Goal: Information Seeking & Learning: Learn about a topic

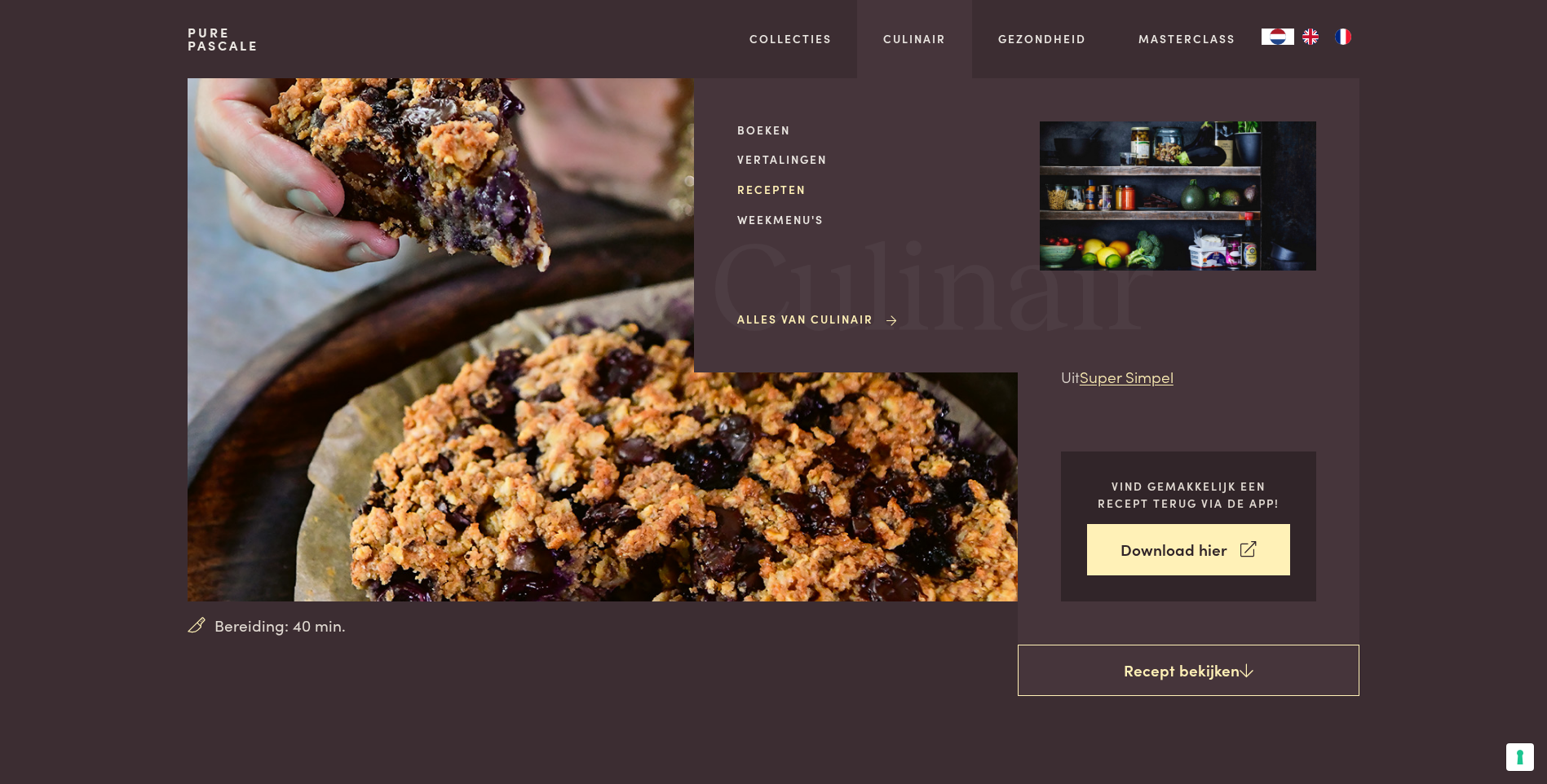
click at [769, 188] on link "Recepten" at bounding box center [875, 189] width 277 height 17
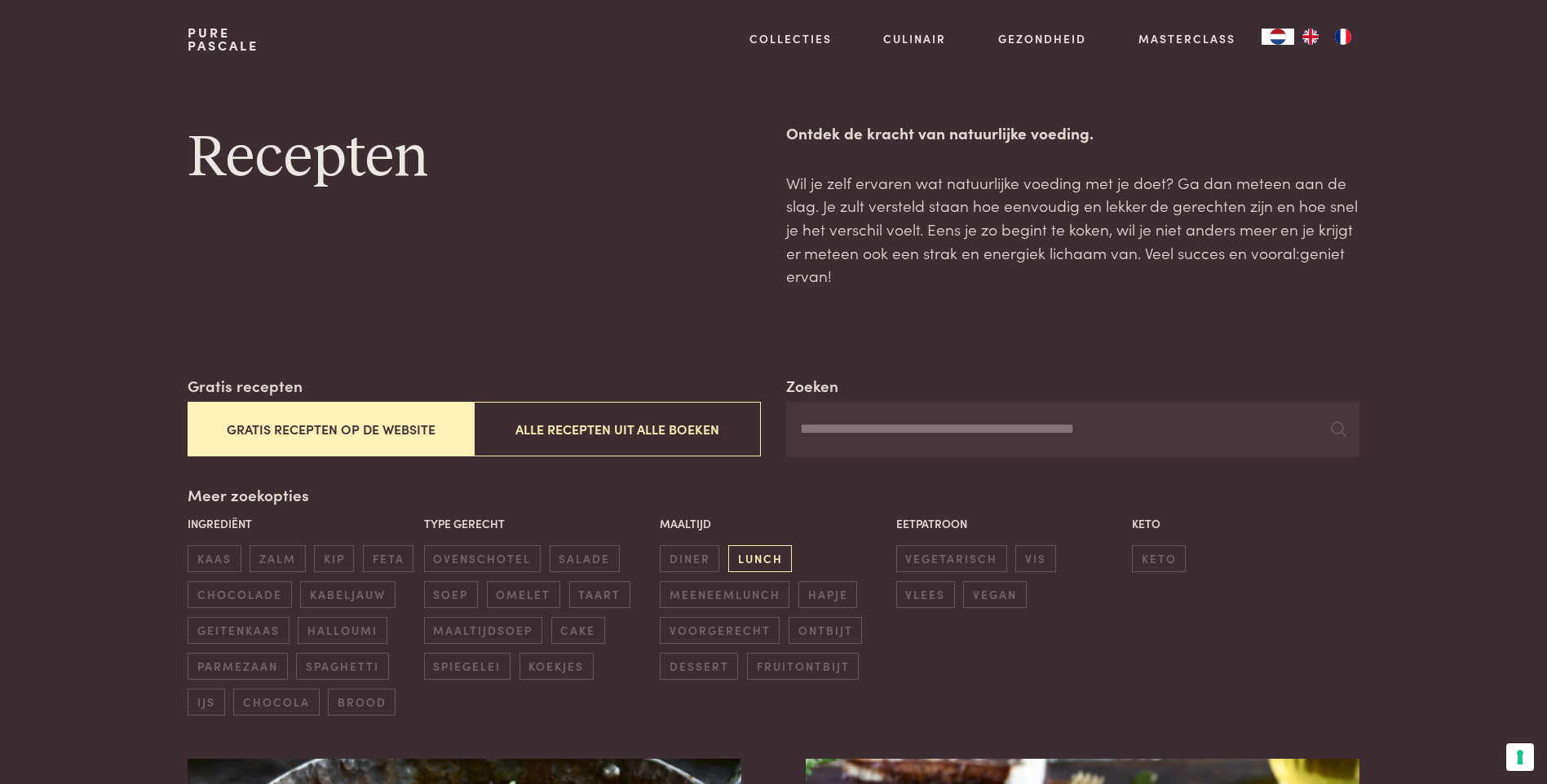
click at [742, 563] on span "lunch" at bounding box center [760, 559] width 64 height 27
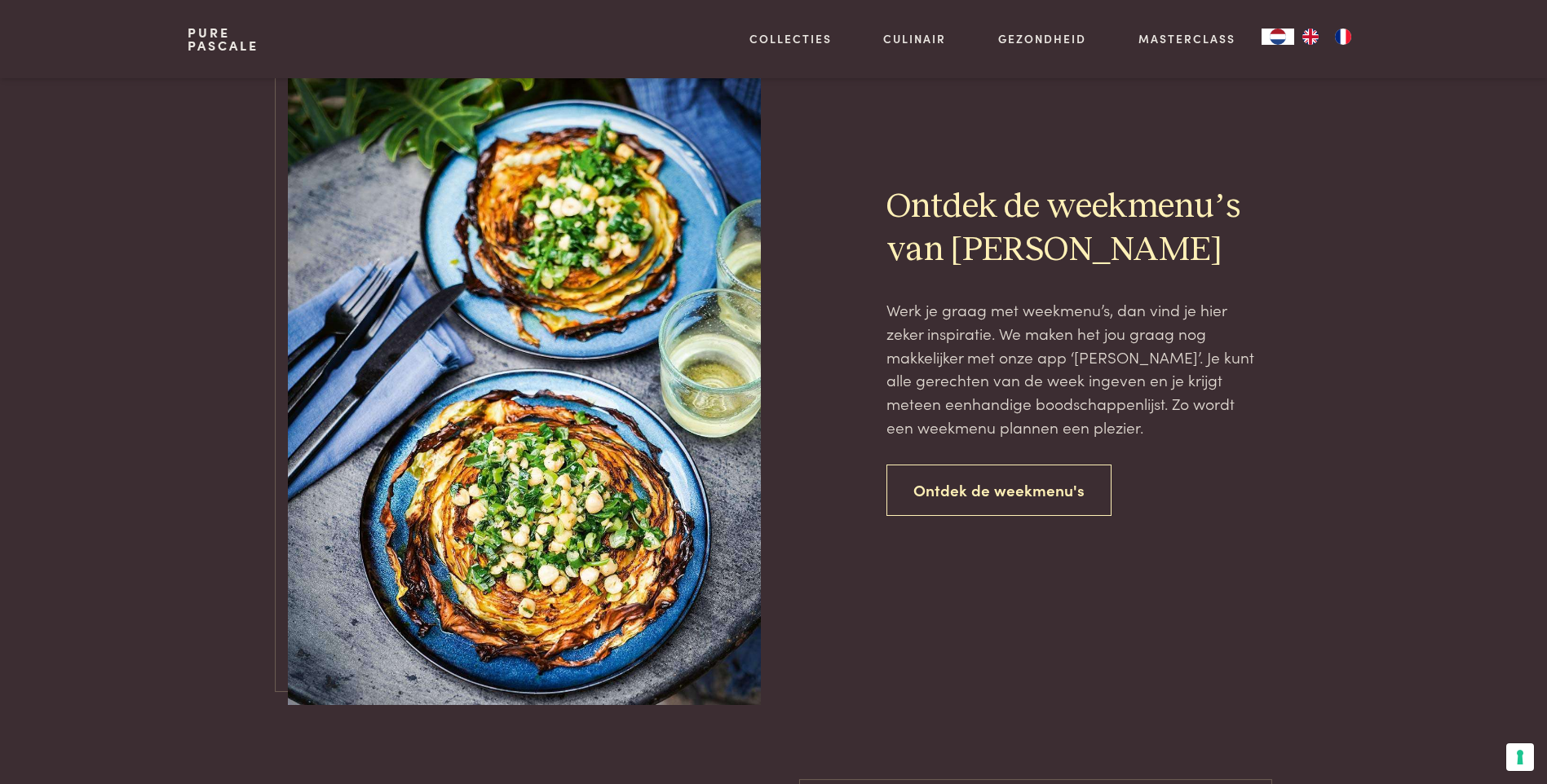
scroll to position [3391, 0]
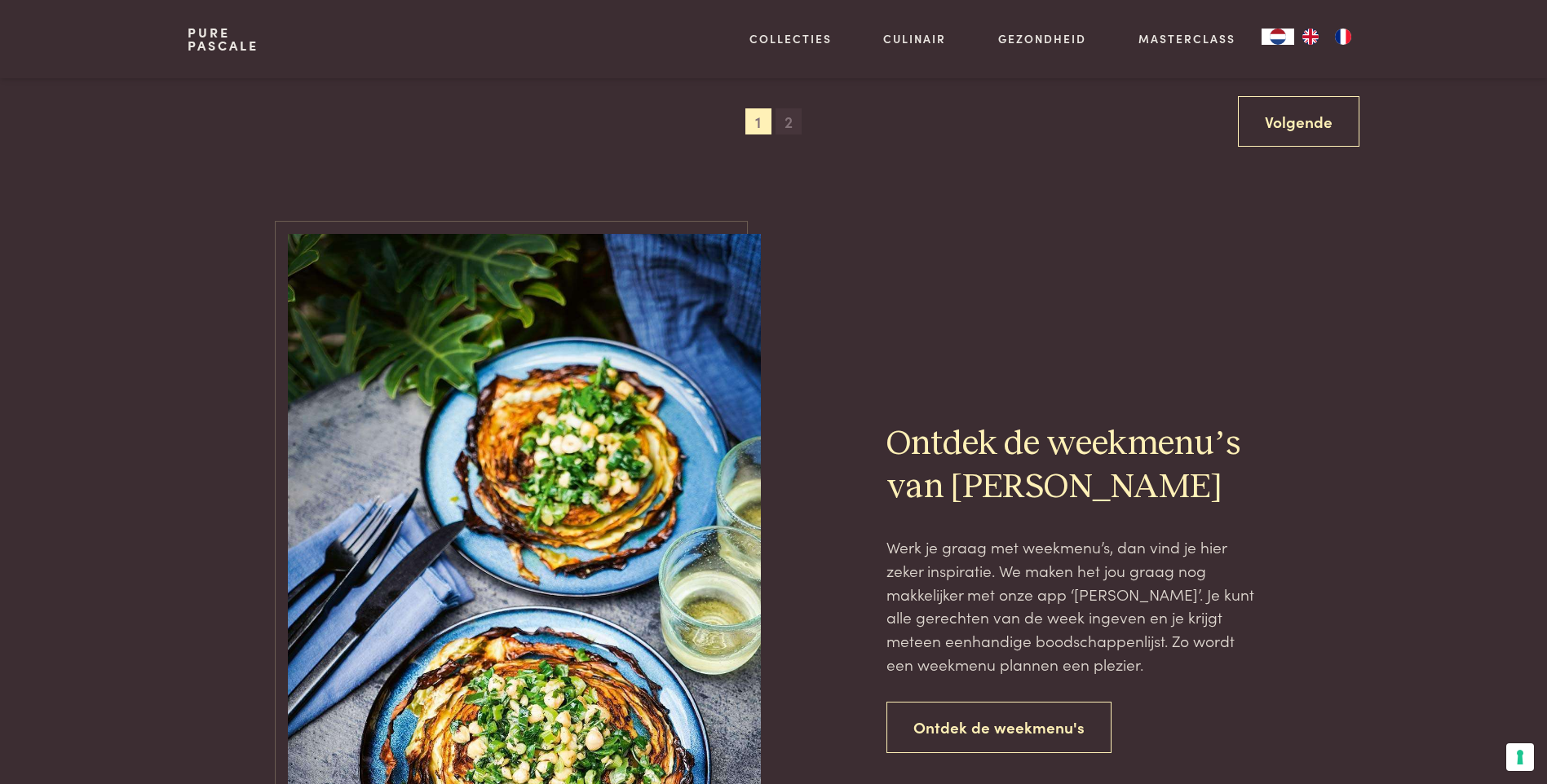
click at [788, 121] on span "2" at bounding box center [789, 122] width 26 height 26
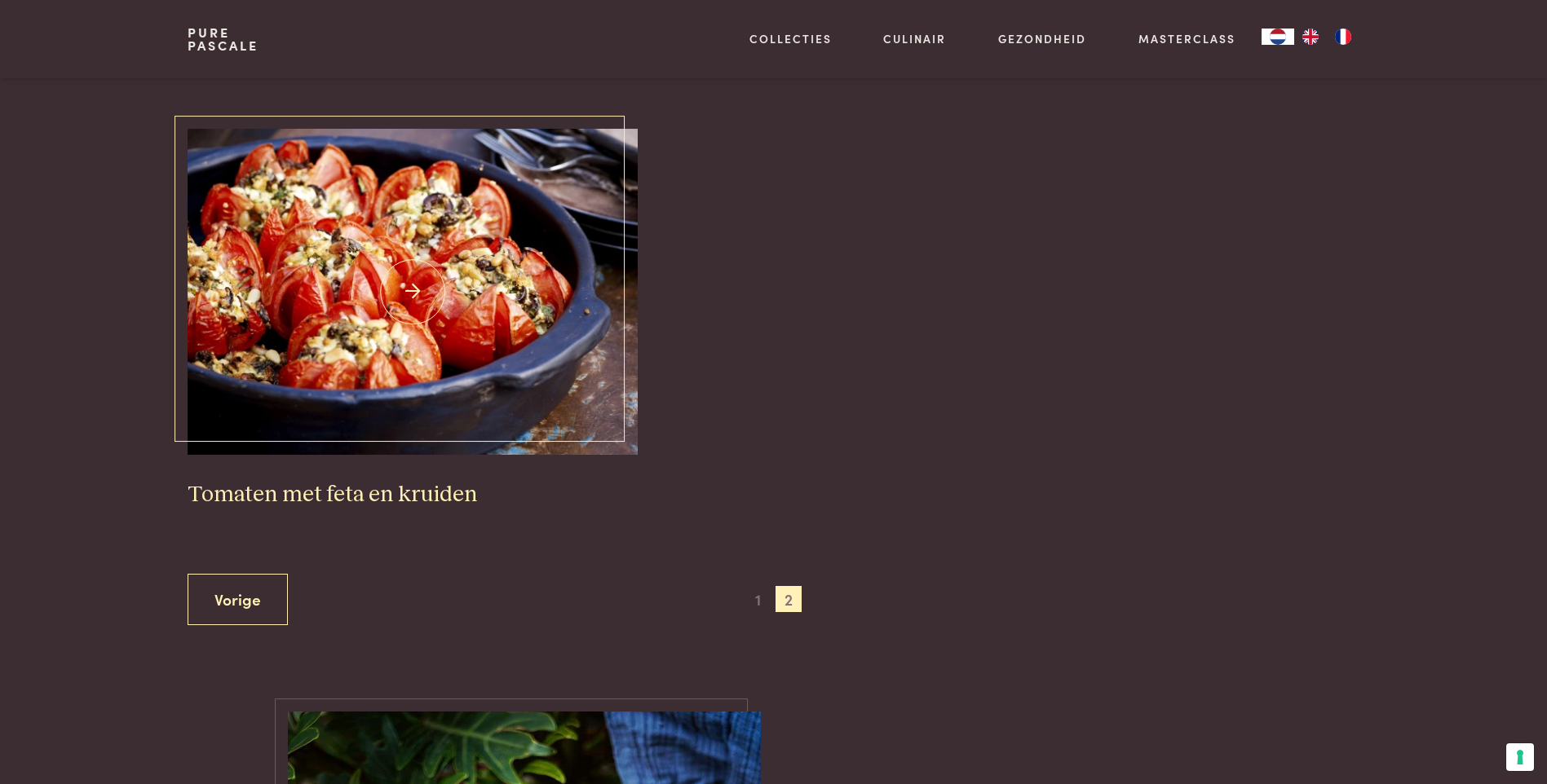
scroll to position [2412, 0]
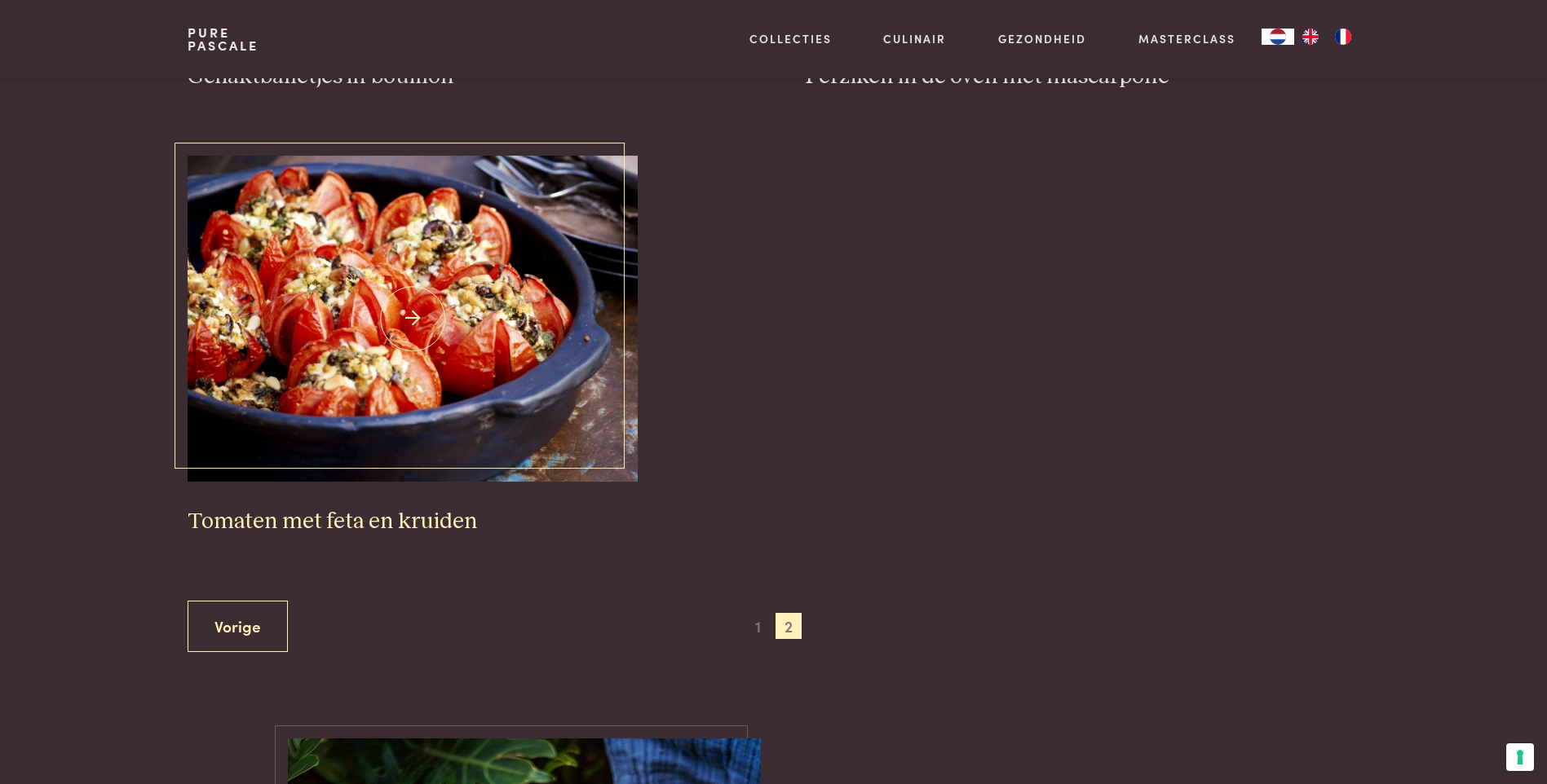
click at [370, 353] on img at bounding box center [413, 319] width 450 height 326
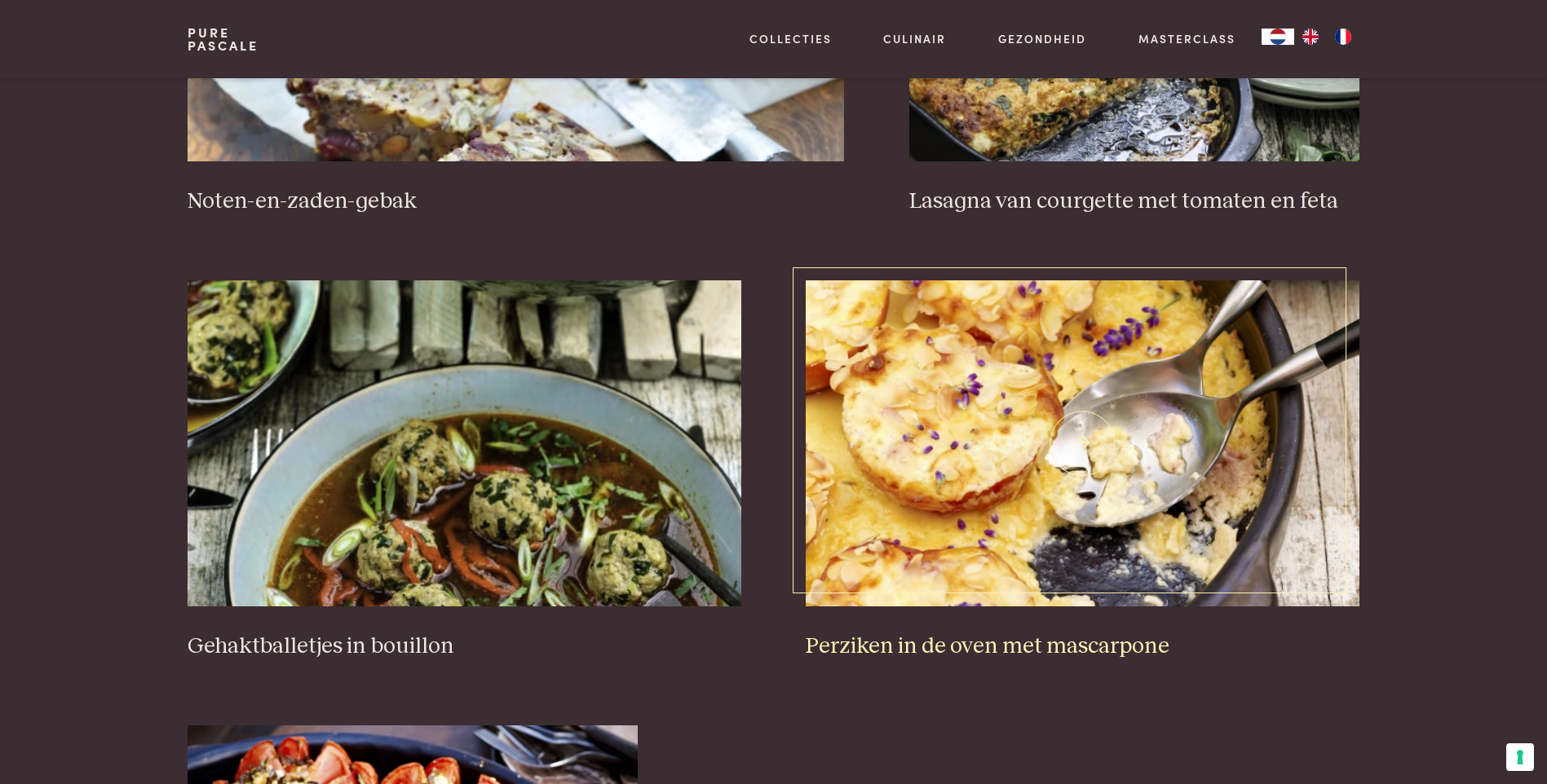
scroll to position [1842, 0]
click at [999, 508] on img at bounding box center [1082, 445] width 553 height 326
click at [1074, 442] on img at bounding box center [1082, 445] width 553 height 326
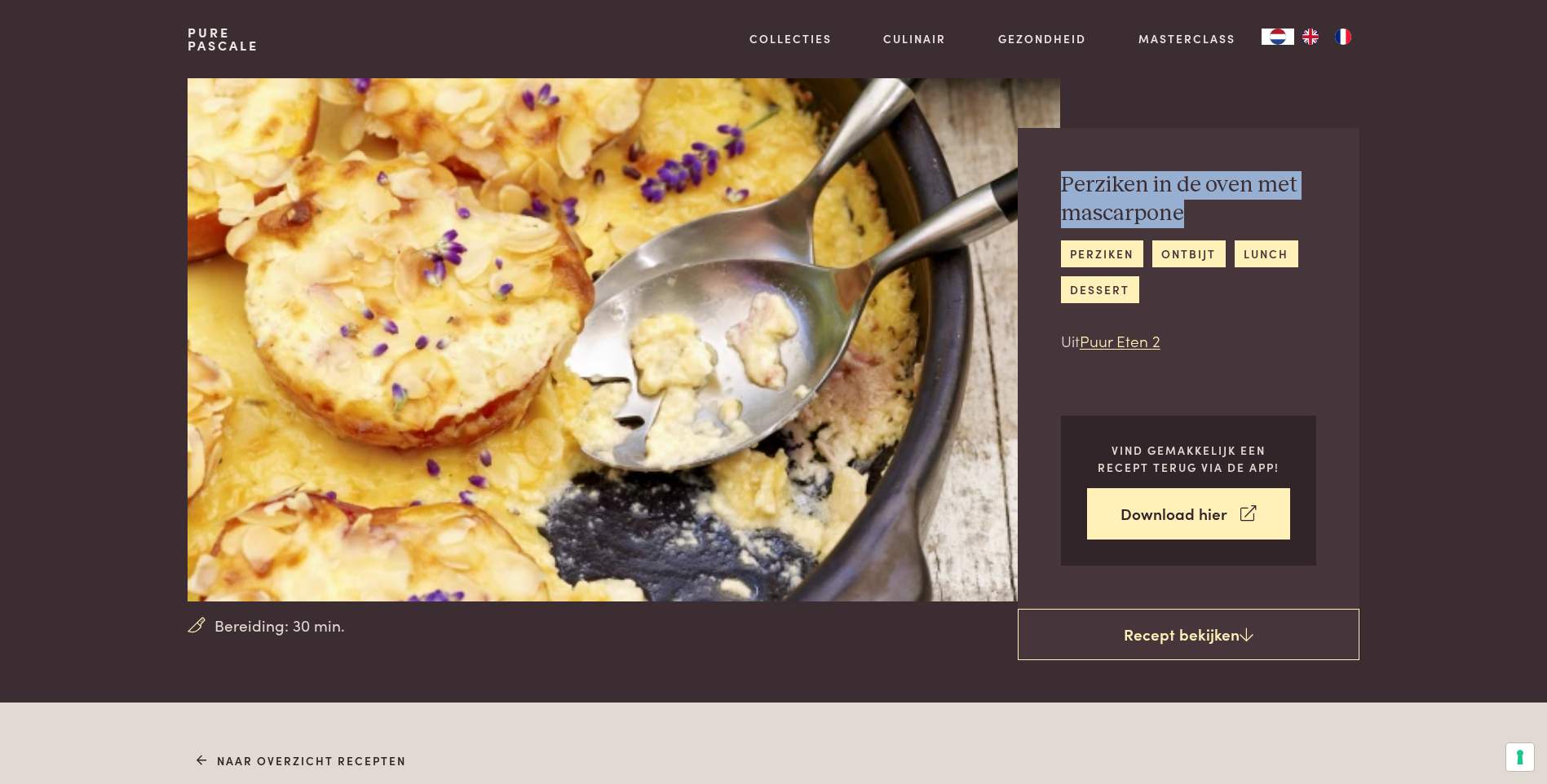
drag, startPoint x: 1201, startPoint y: 219, endPoint x: 1054, endPoint y: 183, distance: 151.3
click at [1054, 183] on div "Perziken in de oven met mascarpone perziken ontbijt lunch dessert Uit Puur Eten…" at bounding box center [1189, 368] width 341 height 481
copy h2 "Perziken in de oven met mascarpone"
click at [1193, 304] on div "Perziken in de oven met mascarpone perziken ontbijt lunch dessert Uit Puur Eten…" at bounding box center [1189, 263] width 255 height 182
drag, startPoint x: 1163, startPoint y: 207, endPoint x: 1065, endPoint y: 184, distance: 100.7
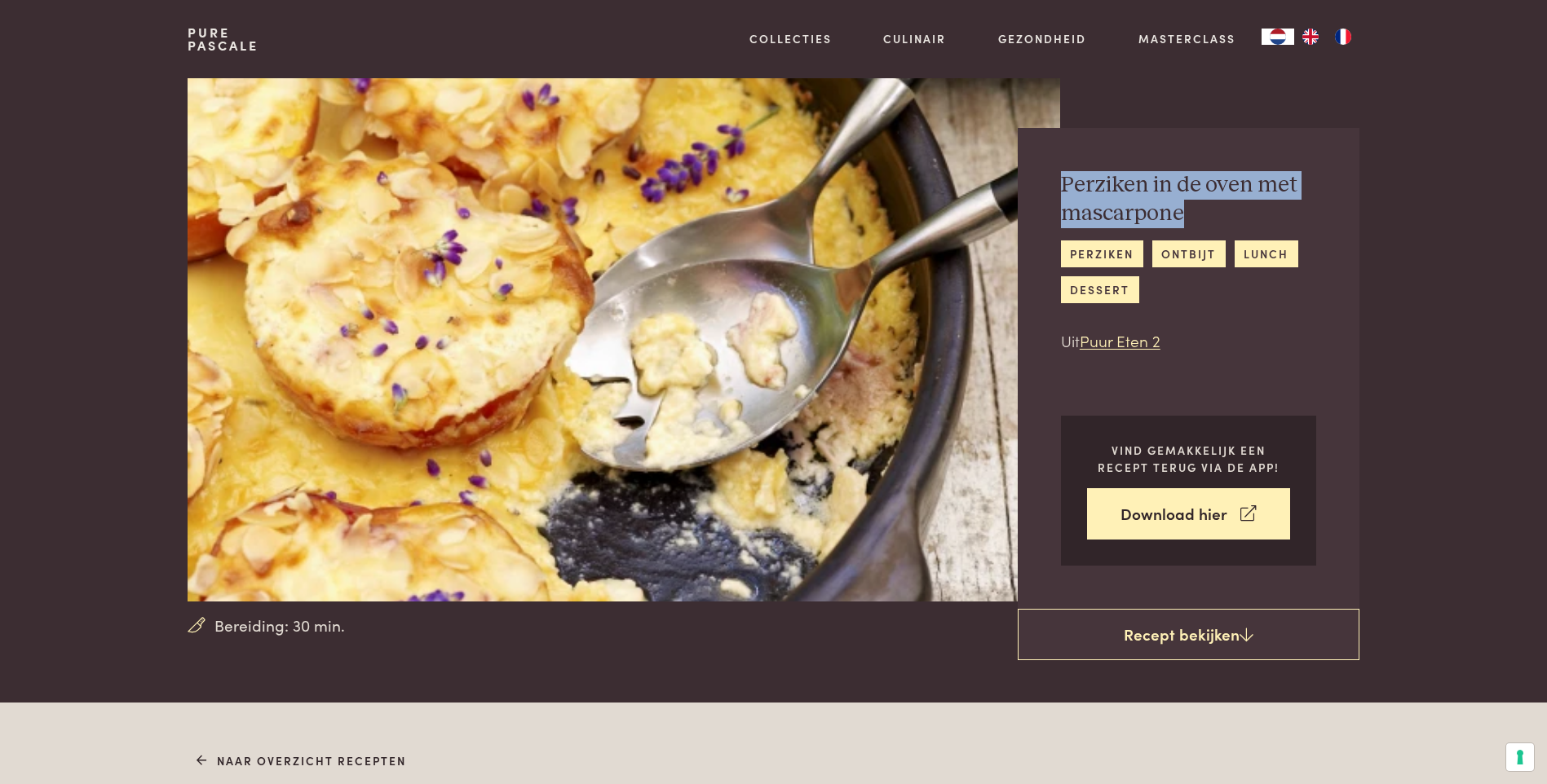
click at [1065, 184] on h2 "Perziken in de oven met mascarpone" at bounding box center [1189, 200] width 255 height 56
copy h2 "Perziken in de oven met mascarpone"
